Goal: Answer question/provide support: Share knowledge or assist other users

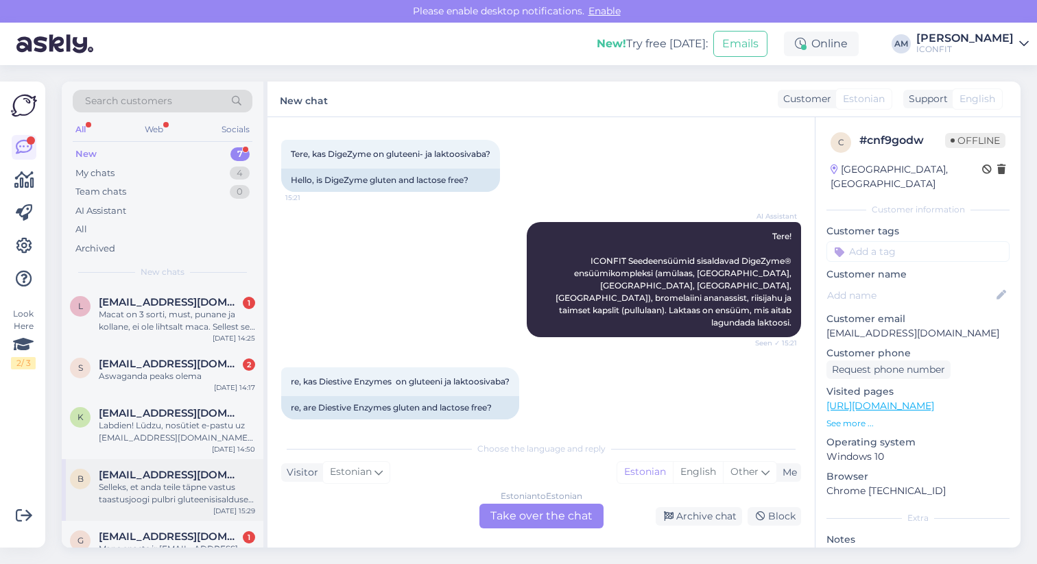
scroll to position [146, 0]
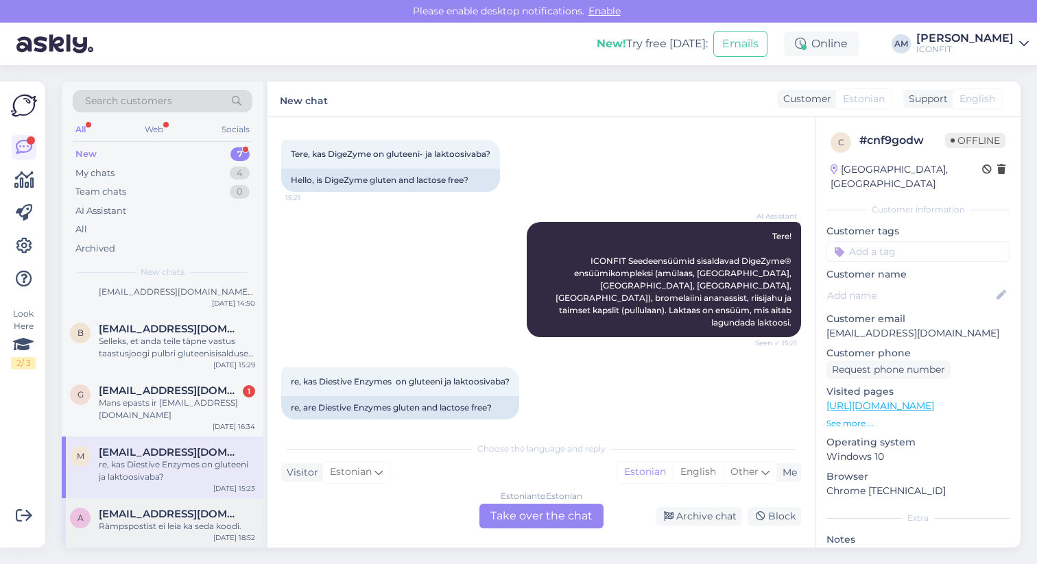
click at [139, 517] on span "[EMAIL_ADDRESS][DOMAIN_NAME]" at bounding box center [170, 514] width 143 height 12
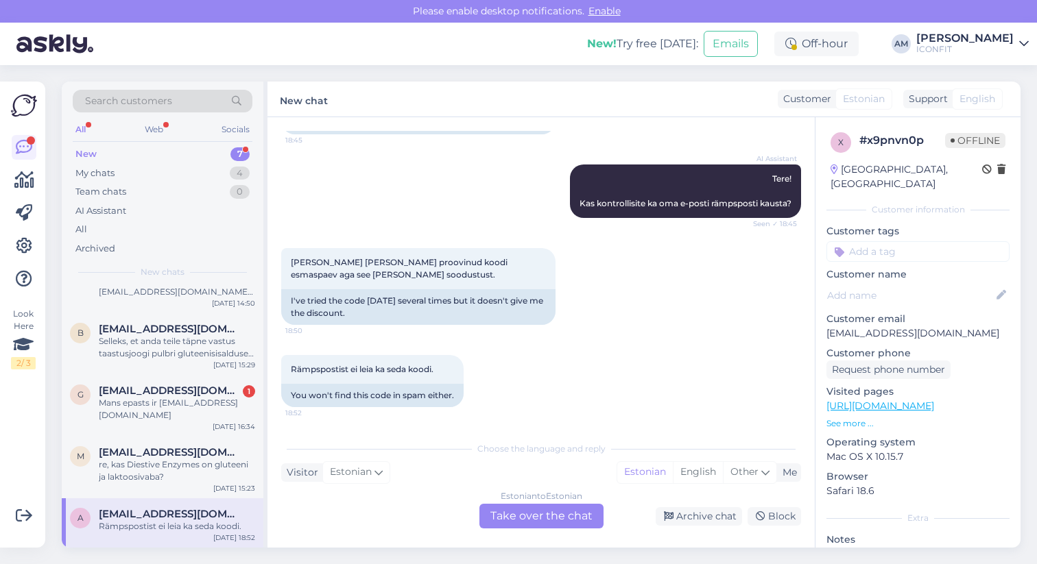
click at [541, 512] on div "Estonian to Estonian Take over the chat" at bounding box center [541, 516] width 124 height 25
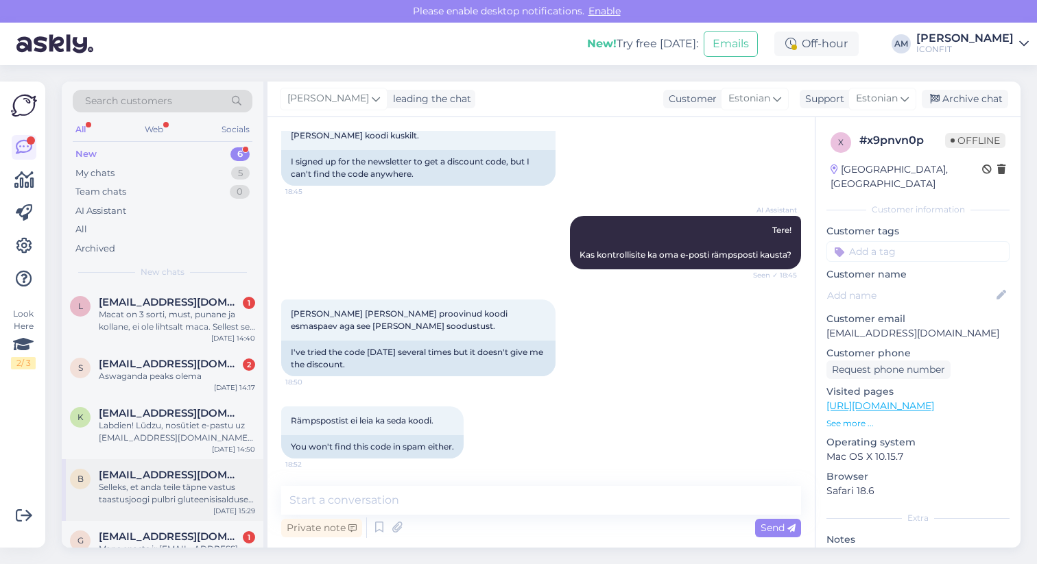
scroll to position [97, 0]
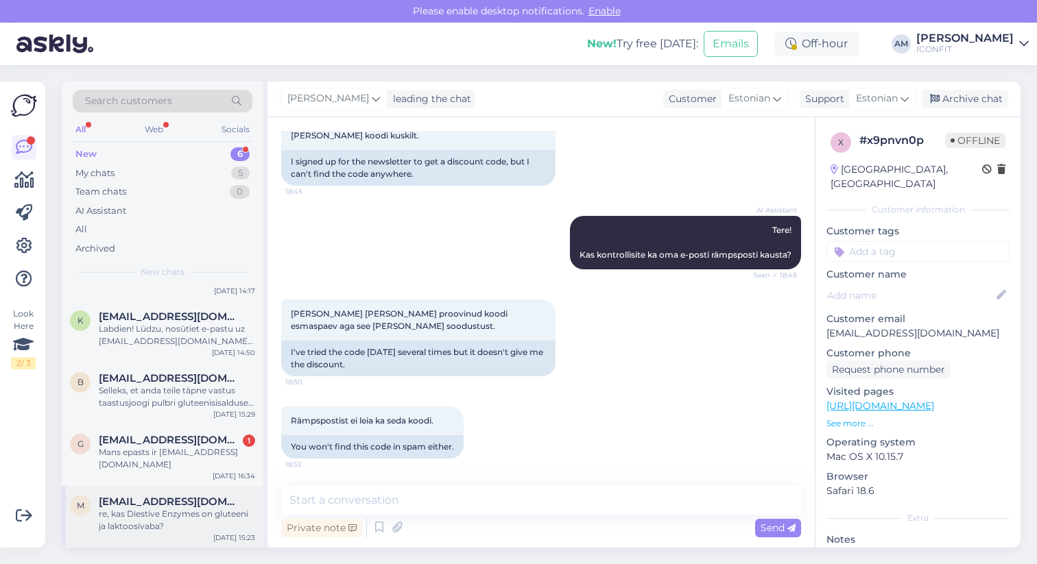
click at [140, 515] on div "re, kas Diestive Enzymes on gluteeni ja laktoosivaba?" at bounding box center [177, 520] width 156 height 25
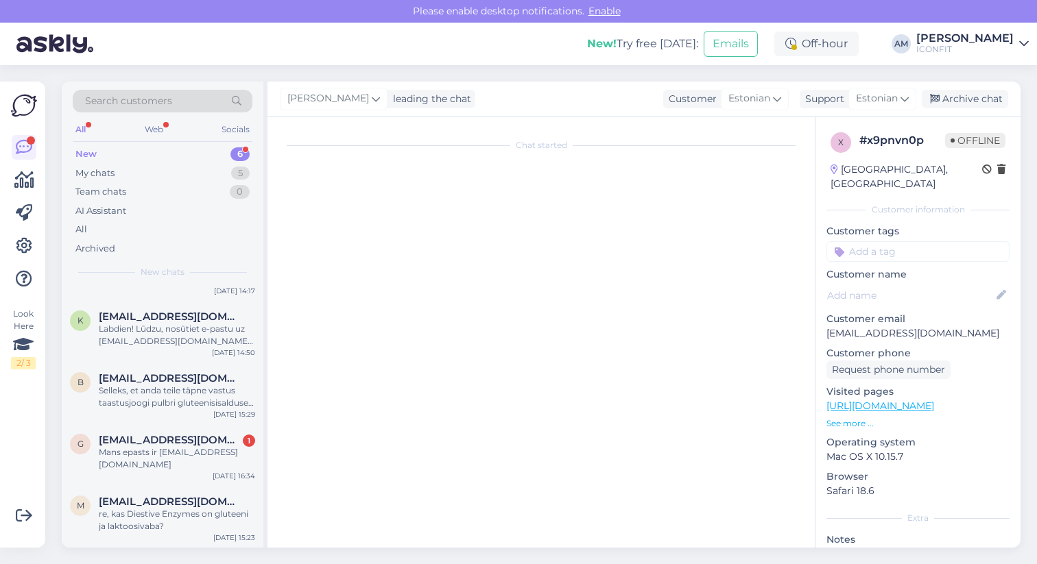
scroll to position [64, 0]
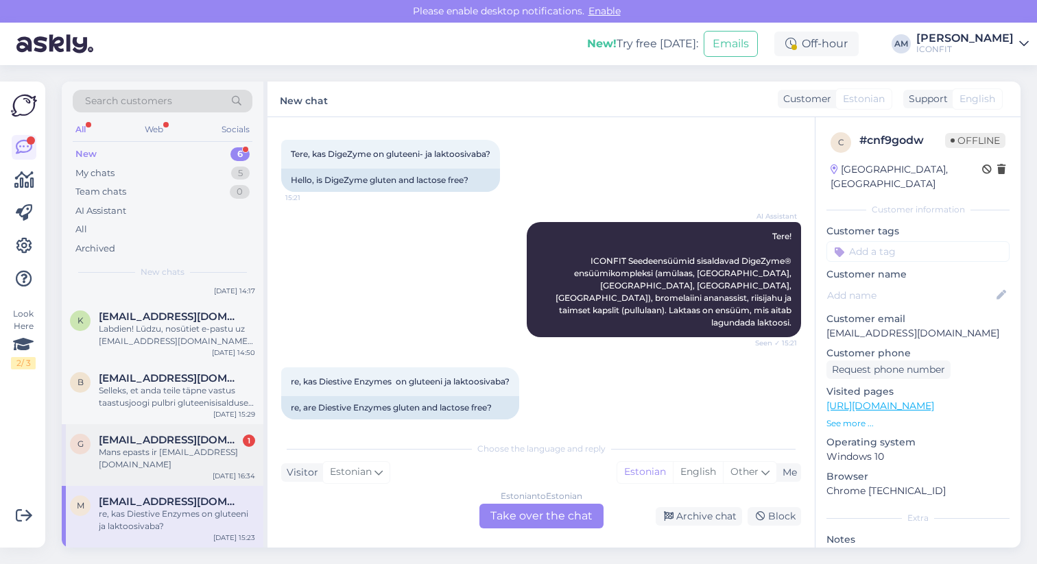
click at [202, 450] on div "Mans epasts ir [EMAIL_ADDRESS][DOMAIN_NAME]" at bounding box center [177, 458] width 156 height 25
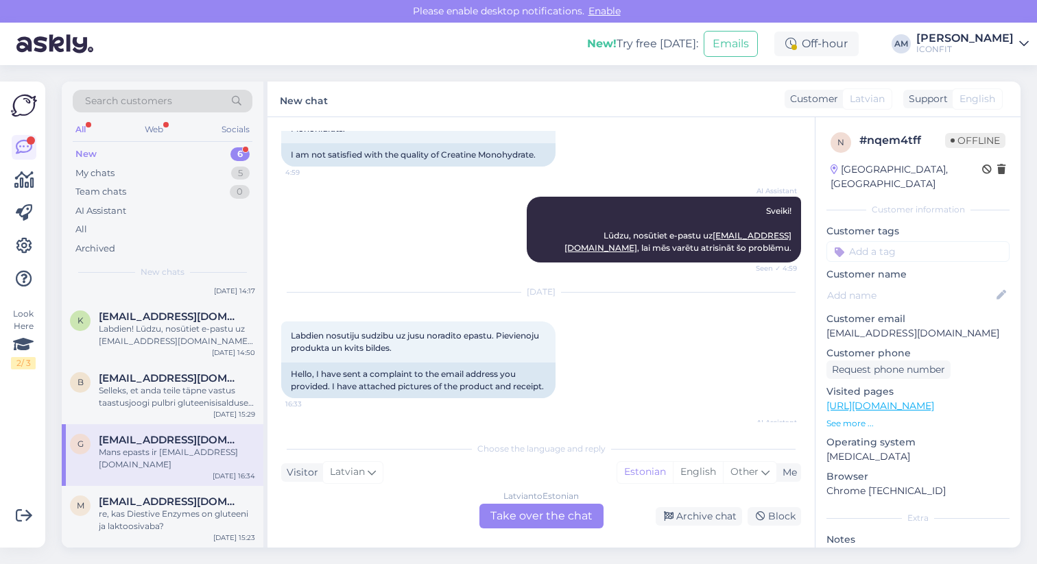
scroll to position [271, 0]
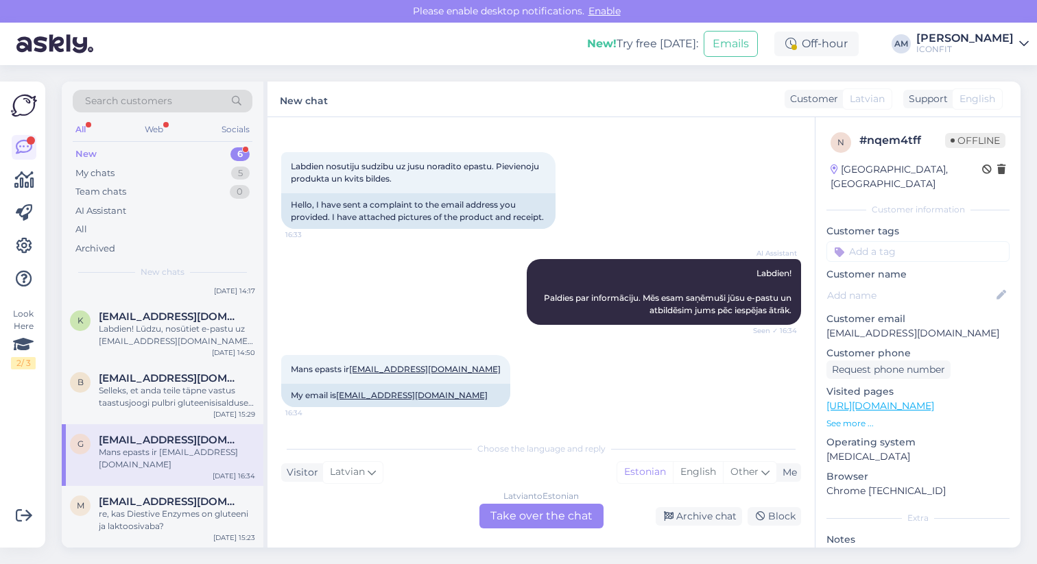
click at [550, 520] on div "[DEMOGRAPHIC_DATA] to Estonian Take over the chat" at bounding box center [541, 516] width 124 height 25
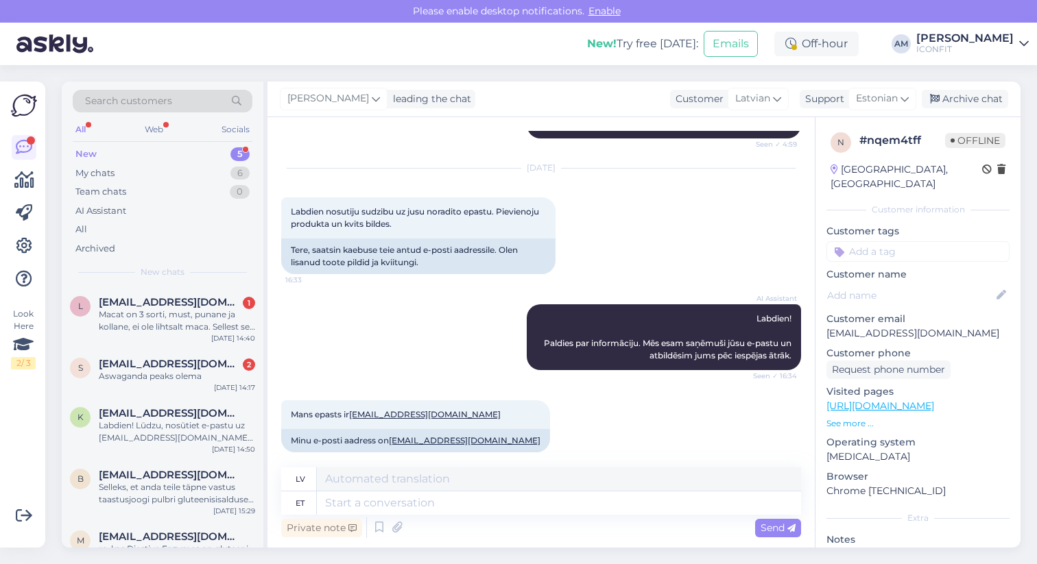
scroll to position [35, 0]
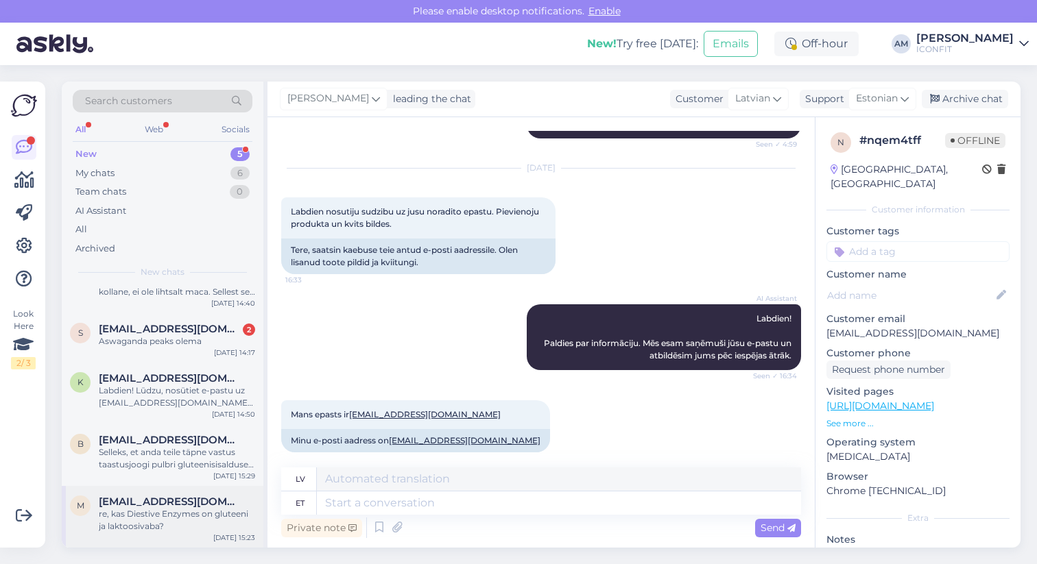
click at [156, 513] on div "re, kas Diestive Enzymes on gluteeni ja laktoosivaba?" at bounding box center [177, 520] width 156 height 25
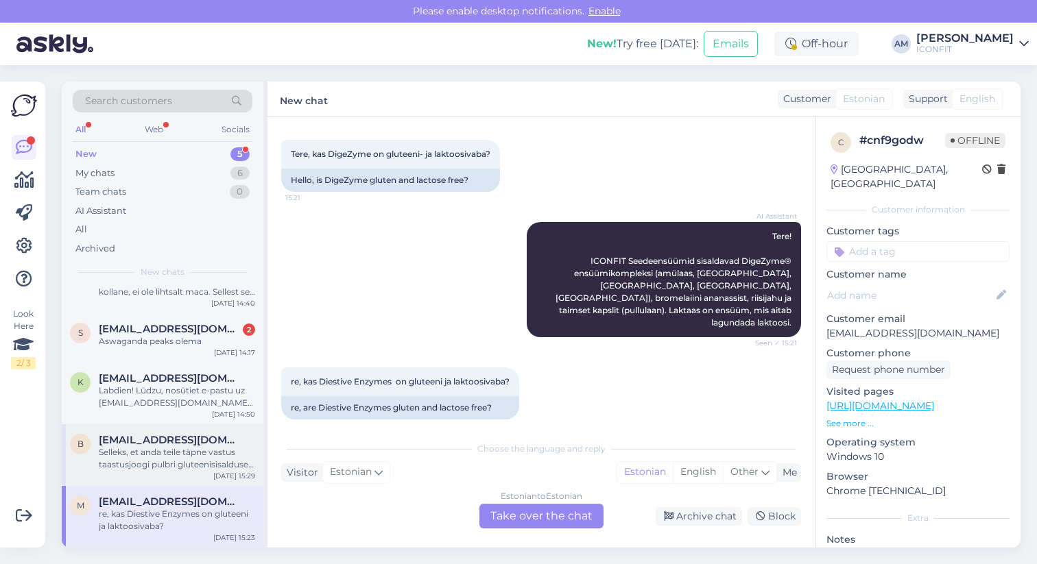
click at [166, 472] on div "b [EMAIL_ADDRESS][DOMAIN_NAME] Selleks, et anda teile täpne vastus taastusjoogi…" at bounding box center [163, 455] width 202 height 62
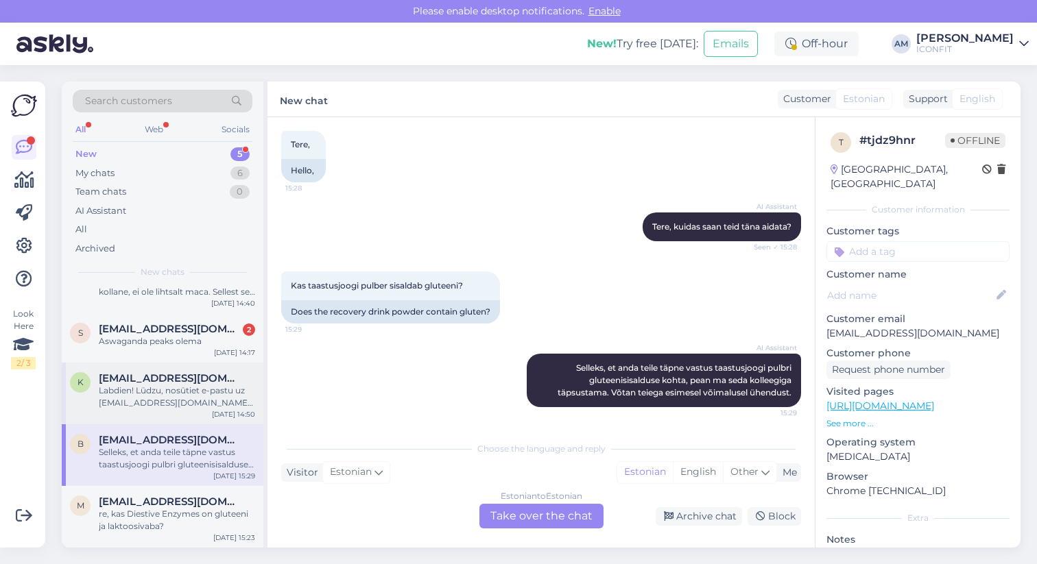
click at [143, 396] on div "Labdien! Lūdzu, nosūtiet e-pastu uz [EMAIL_ADDRESS][DOMAIN_NAME], norādot pasūt…" at bounding box center [177, 397] width 156 height 25
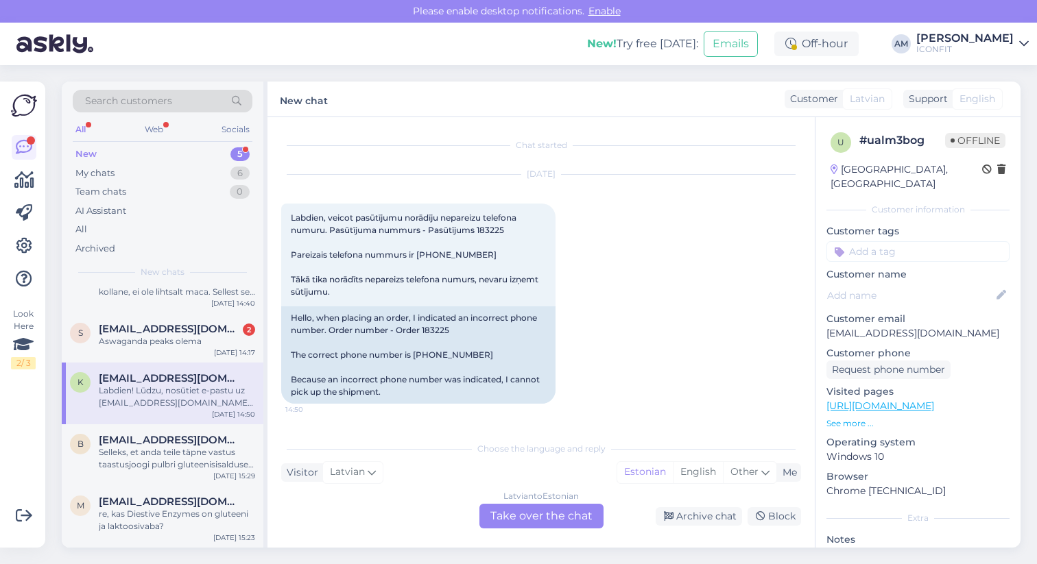
scroll to position [105, 0]
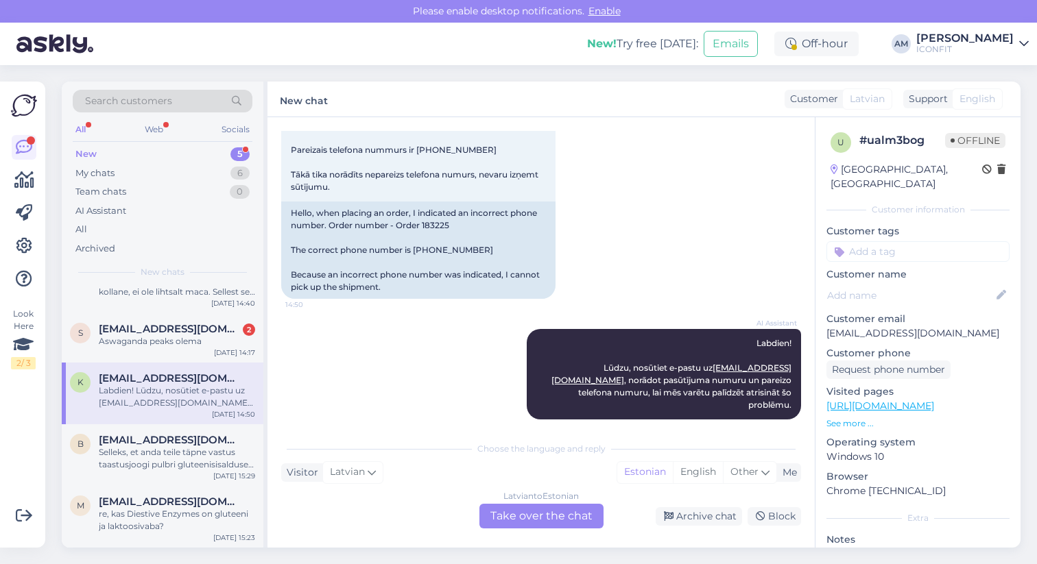
click at [526, 519] on div "[DEMOGRAPHIC_DATA] to Estonian Take over the chat" at bounding box center [541, 516] width 124 height 25
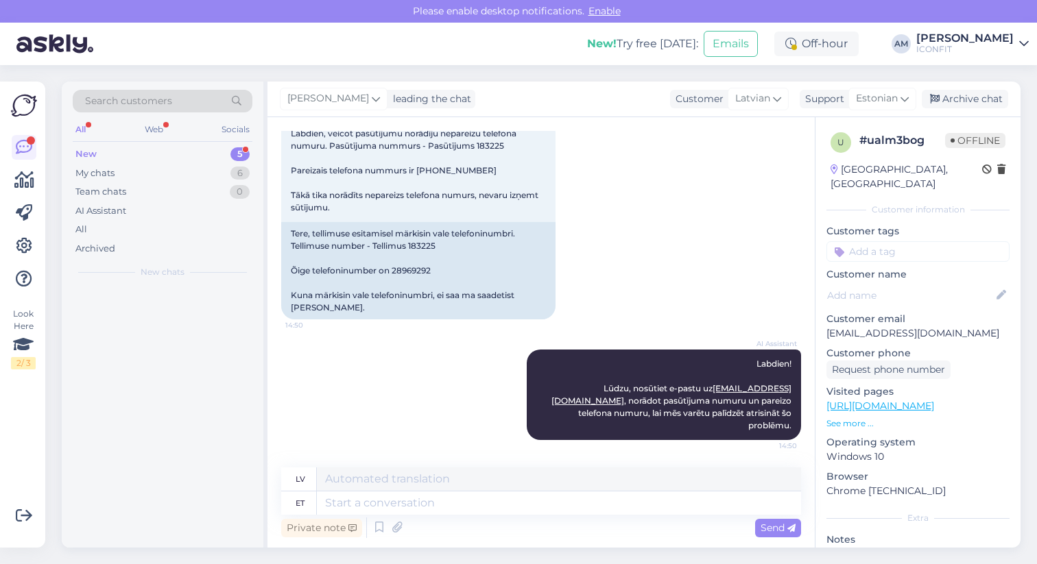
scroll to position [0, 0]
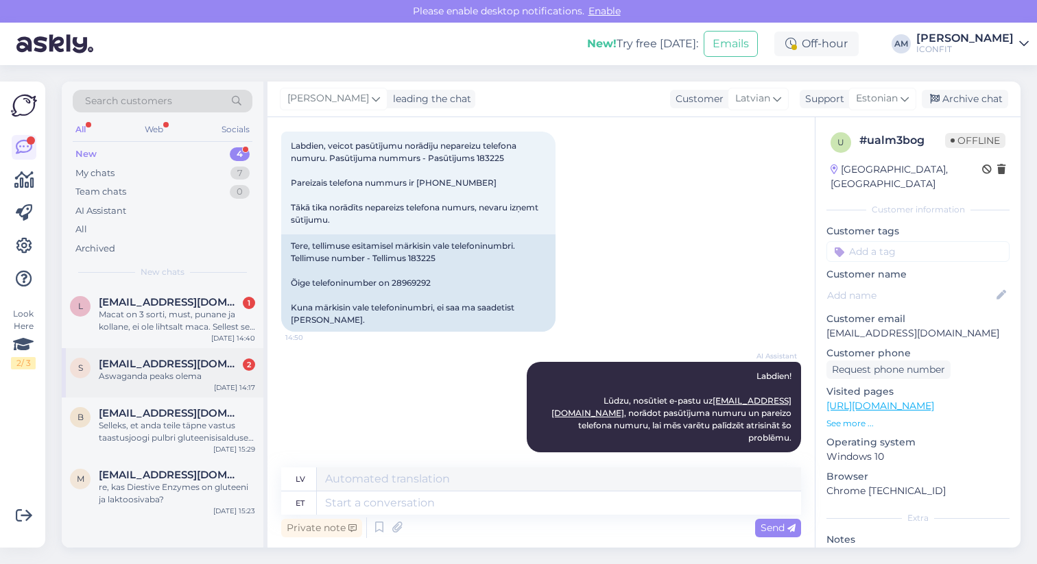
click at [149, 374] on div "Aswaganda peaks olema" at bounding box center [177, 376] width 156 height 12
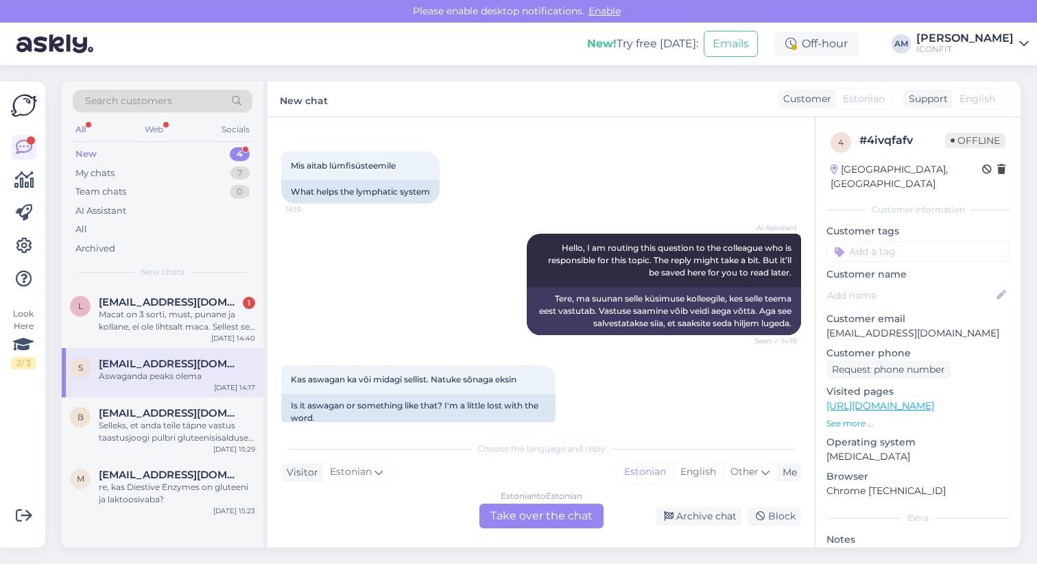
scroll to position [157, 0]
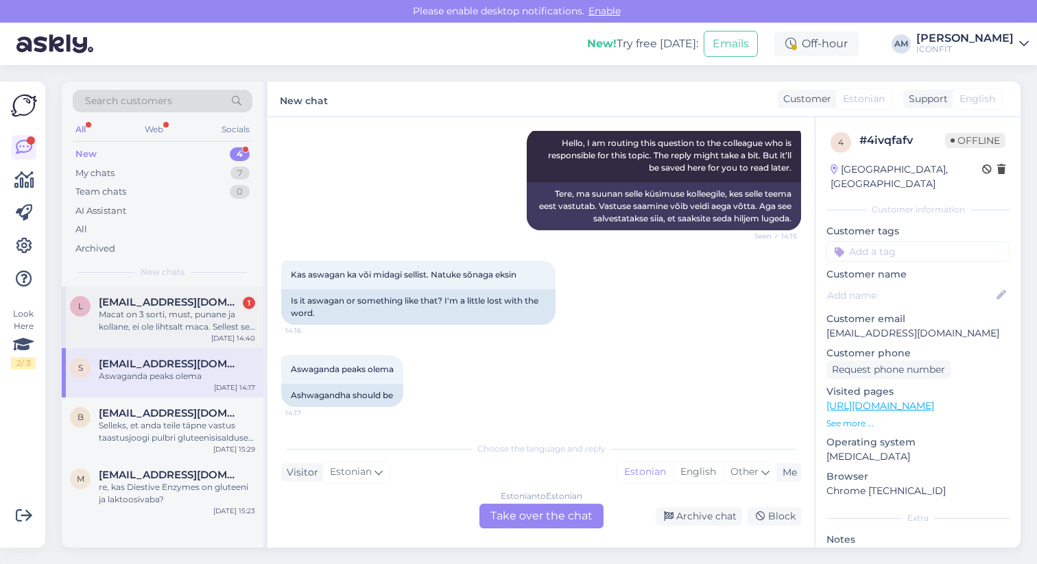
click at [167, 333] on div "Macat on 3 sorti, must, punane ja kollane, ei ole lihtsalt maca. Sellest see kü…" at bounding box center [177, 321] width 156 height 25
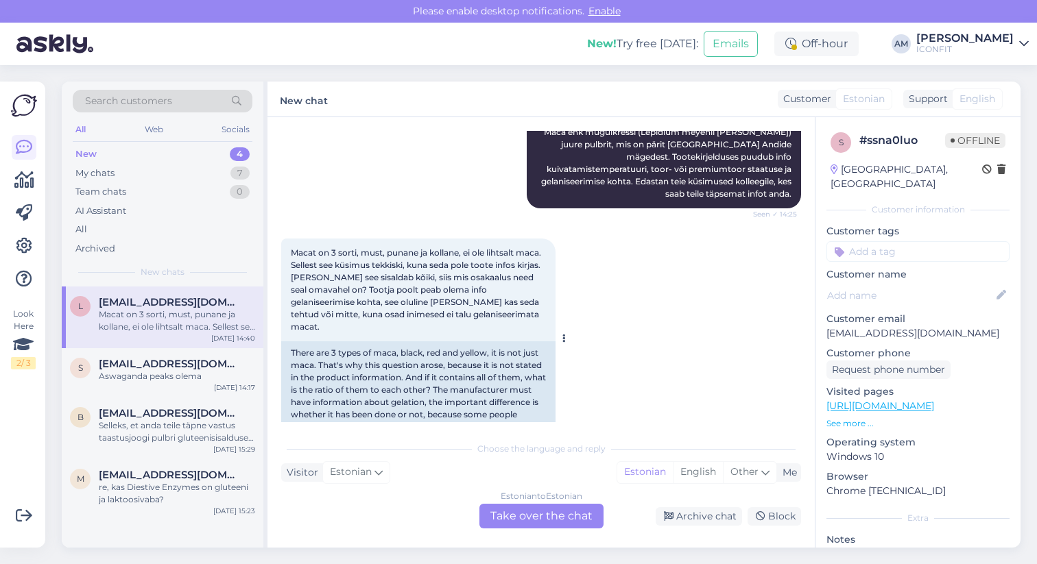
scroll to position [323, 0]
